Goal: Transaction & Acquisition: Purchase product/service

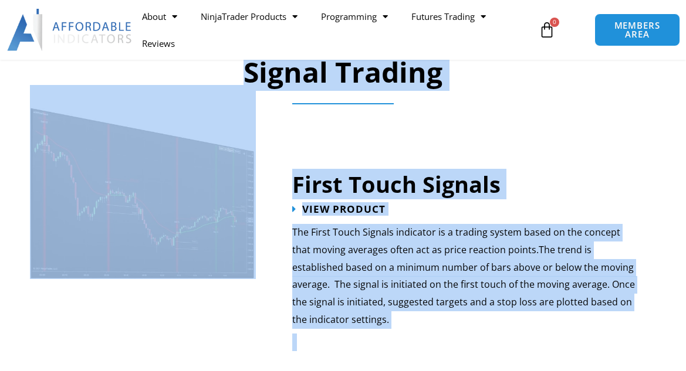
scroll to position [1888, 0]
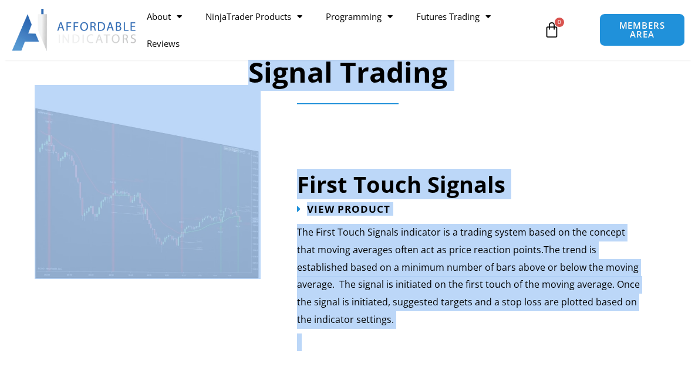
scroll to position [1888, 0]
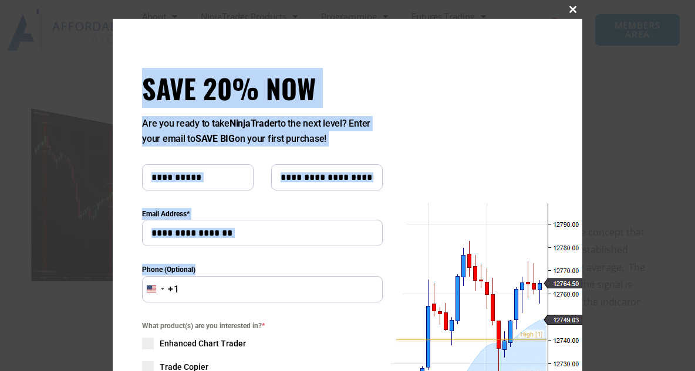
drag, startPoint x: 404, startPoint y: 394, endPoint x: 435, endPoint y: 399, distance: 30.9
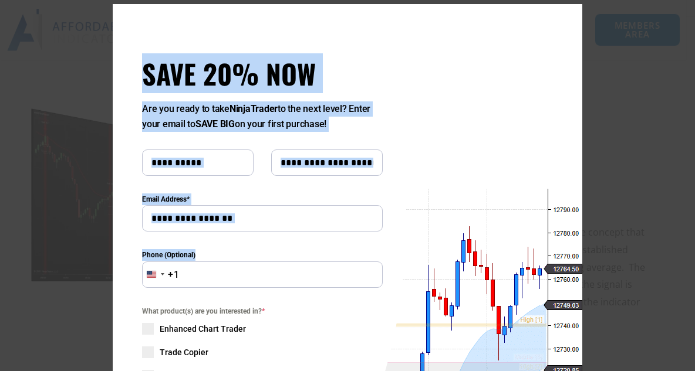
scroll to position [0, 0]
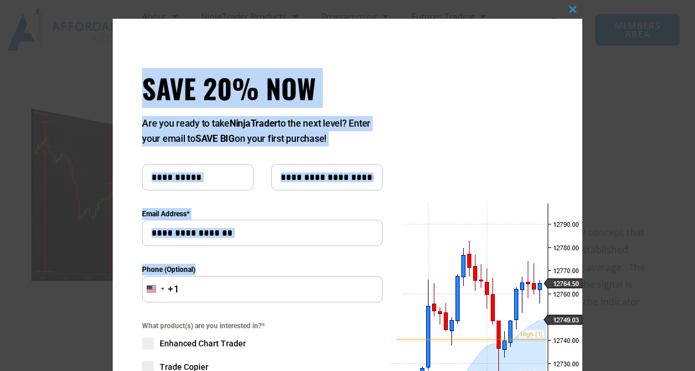
click at [426, 101] on div "Close this module SAVE 20% NOW Are you ready to take NinjaTrader to the next le…" at bounding box center [347, 313] width 469 height 588
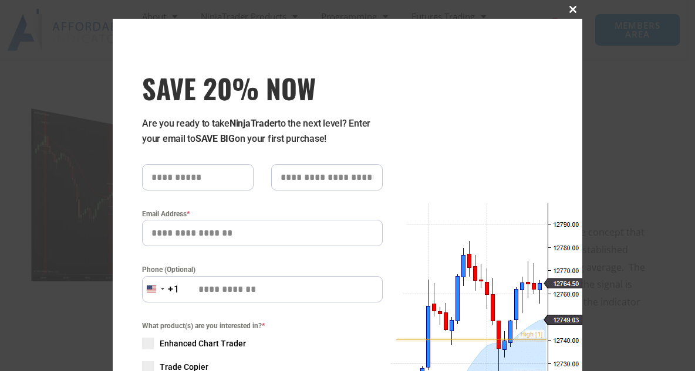
click at [570, 14] on button "Close this module" at bounding box center [572, 9] width 19 height 19
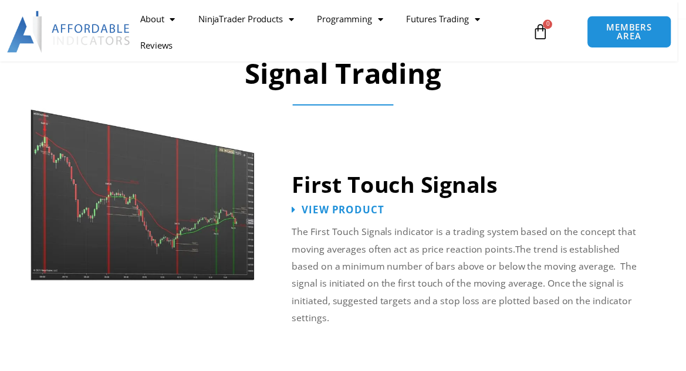
scroll to position [1888, 0]
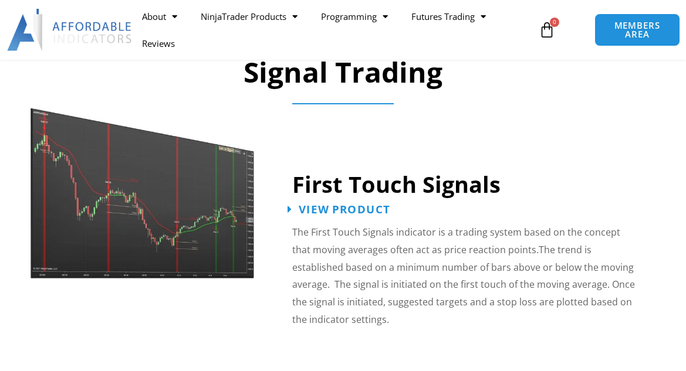
click at [333, 206] on span "View Product" at bounding box center [344, 209] width 92 height 11
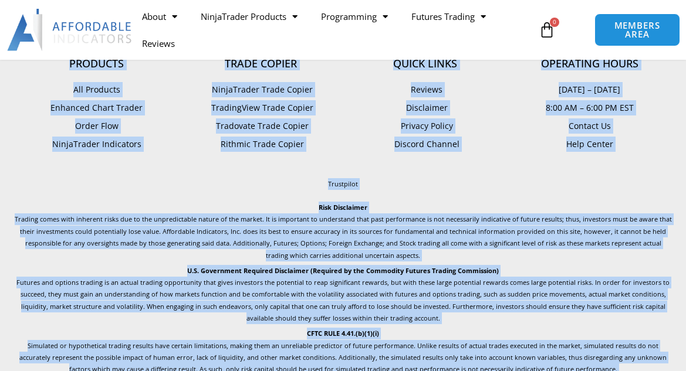
scroll to position [2176, 0]
